Goal: Navigation & Orientation: Go to known website

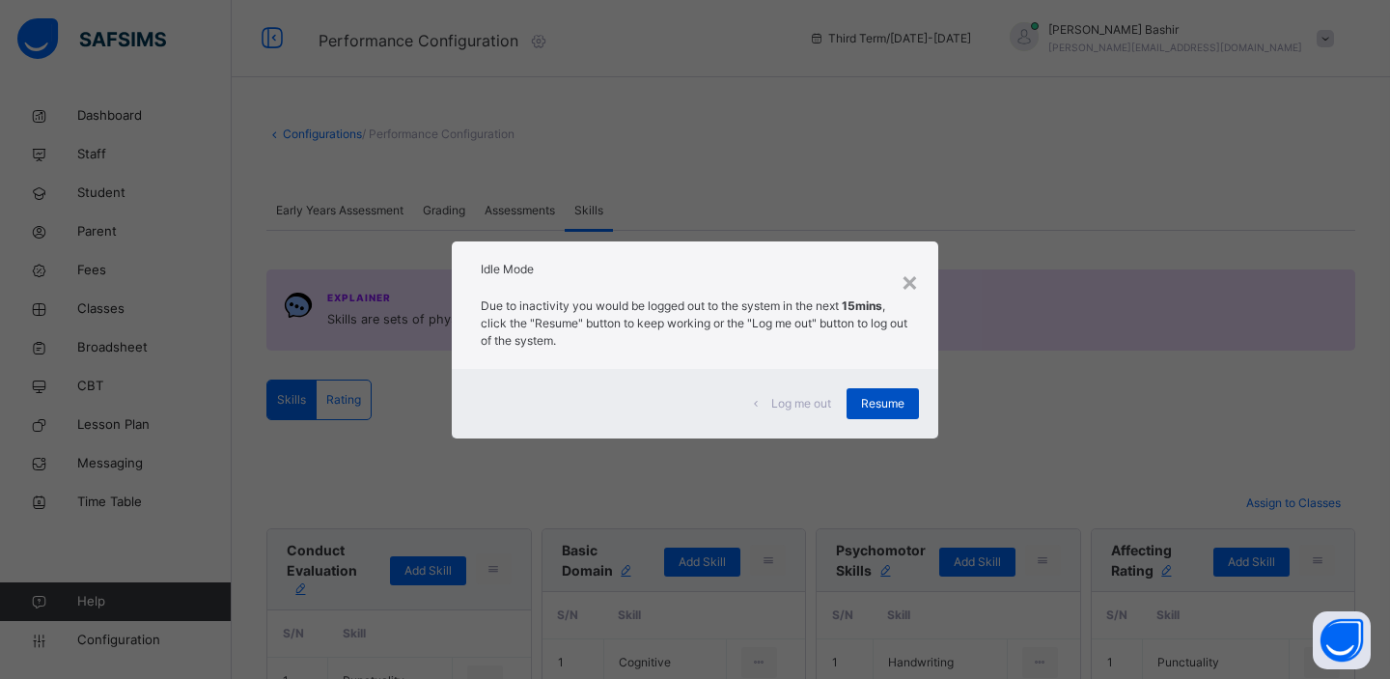
scroll to position [713, 0]
